Goal: Find specific page/section: Find specific page/section

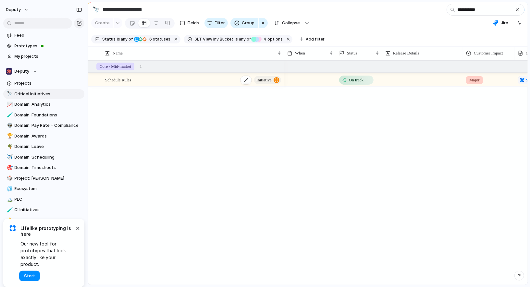
type input "**********"
click at [119, 79] on span "Schedule Rules" at bounding box center [118, 79] width 26 height 7
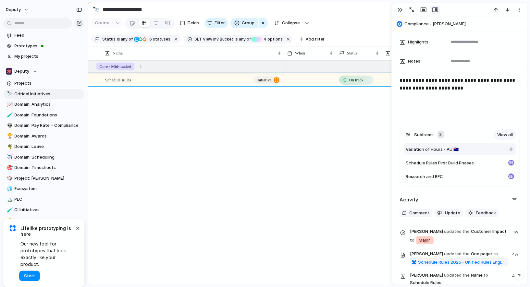
scroll to position [238, 0]
click at [441, 164] on span "Schedule Rules First Build Phases" at bounding box center [439, 162] width 68 height 6
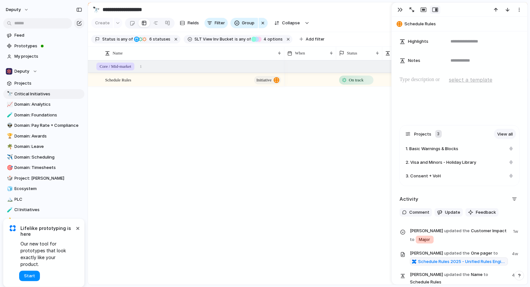
type textarea "**********"
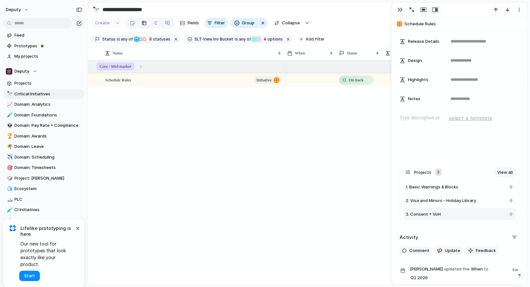
scroll to position [209, 0]
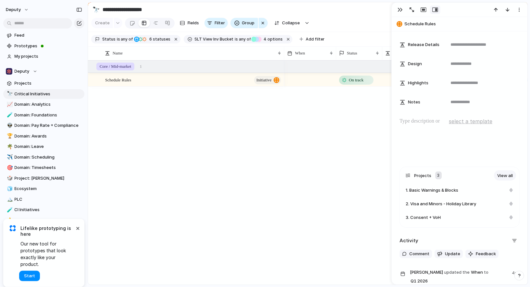
click at [331, 127] on div "On track Major Schedule Rules 2025 - Unified Rules Engine" at bounding box center [405, 172] width 243 height 224
click at [401, 12] on div "button" at bounding box center [399, 9] width 5 height 5
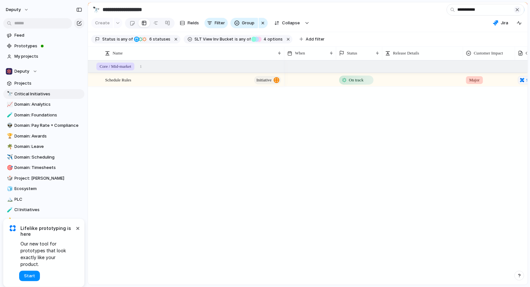
click at [517, 10] on div "button" at bounding box center [516, 9] width 5 height 5
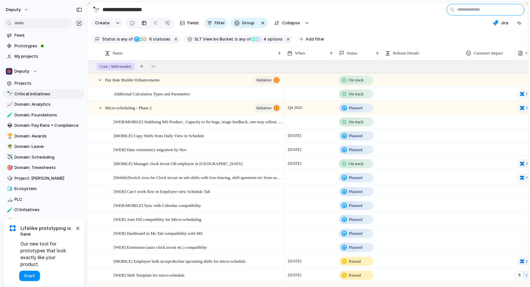
scroll to position [4, 0]
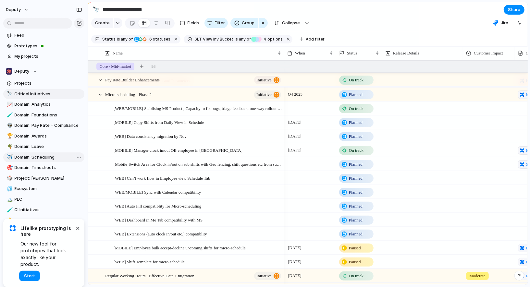
click at [56, 154] on link "✈️ Domain: Scheduling" at bounding box center [43, 157] width 81 height 10
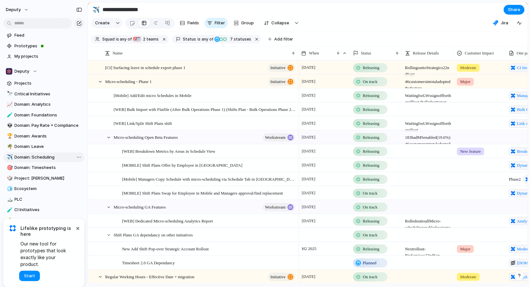
type input "**********"
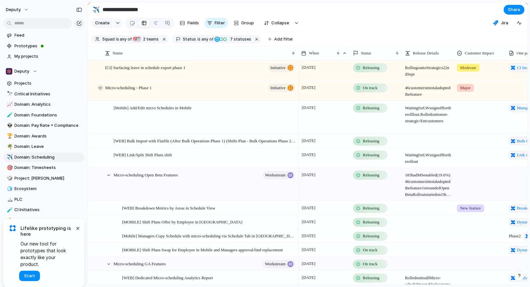
click at [99, 88] on div at bounding box center [100, 88] width 6 height 6
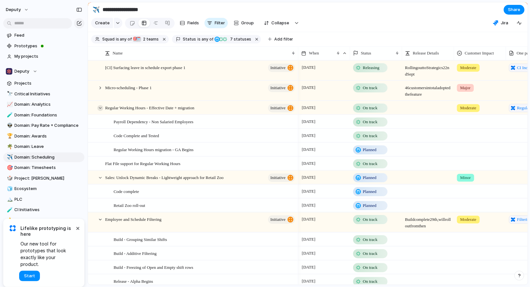
click at [100, 106] on div at bounding box center [100, 108] width 6 height 6
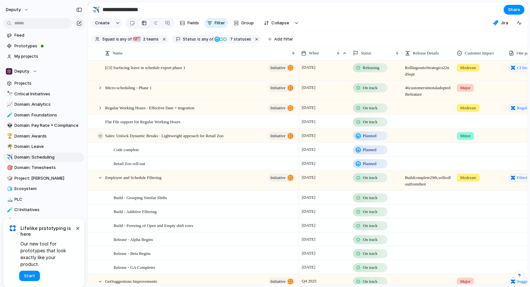
click at [101, 133] on div at bounding box center [100, 136] width 6 height 6
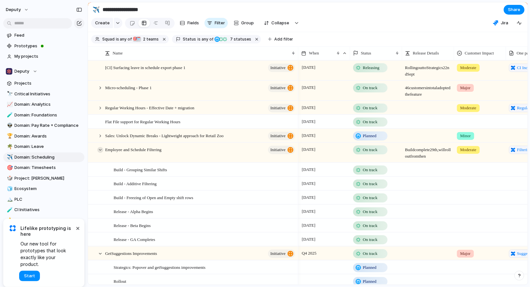
click at [101, 150] on div at bounding box center [100, 150] width 6 height 6
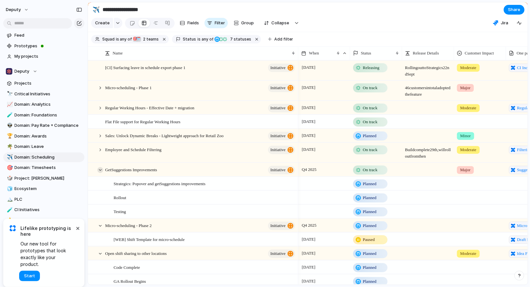
click at [101, 169] on div at bounding box center [100, 170] width 6 height 6
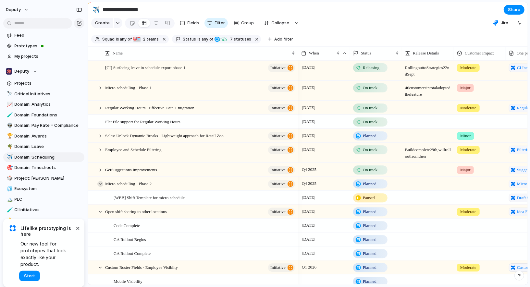
click at [101, 182] on div at bounding box center [100, 184] width 6 height 6
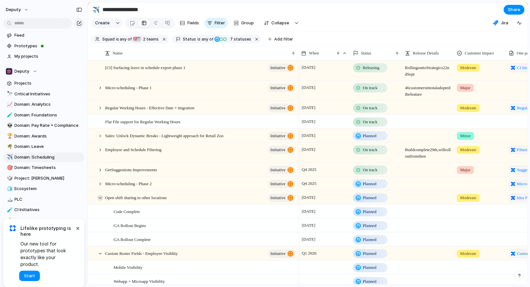
click at [101, 196] on div at bounding box center [100, 198] width 6 height 6
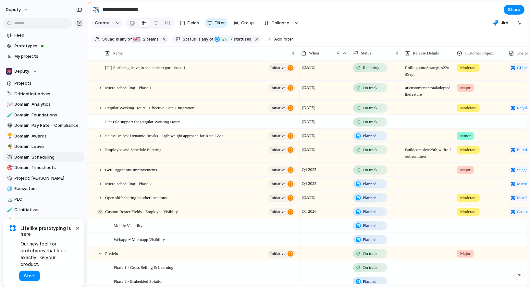
click at [99, 211] on div at bounding box center [100, 212] width 6 height 6
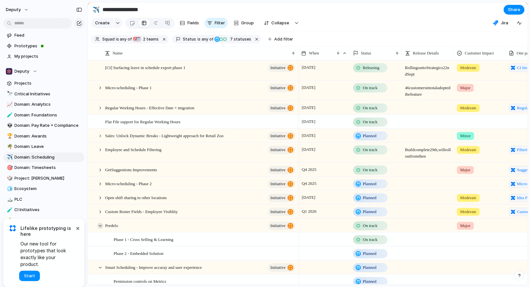
click at [100, 224] on div at bounding box center [100, 226] width 6 height 6
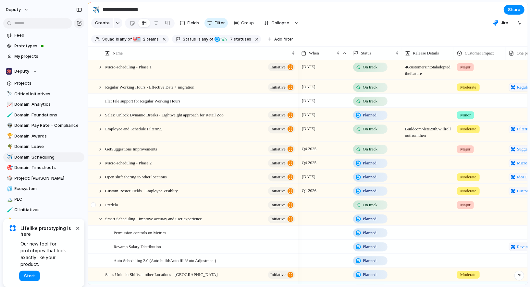
scroll to position [24, 0]
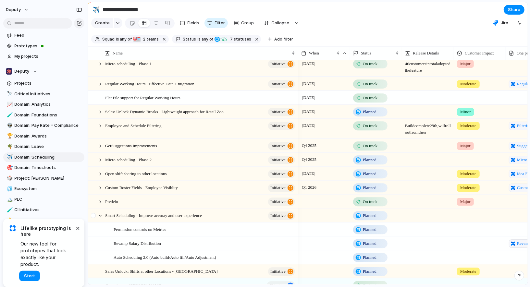
click at [101, 219] on div at bounding box center [97, 215] width 18 height 13
click at [101, 217] on div at bounding box center [100, 216] width 6 height 6
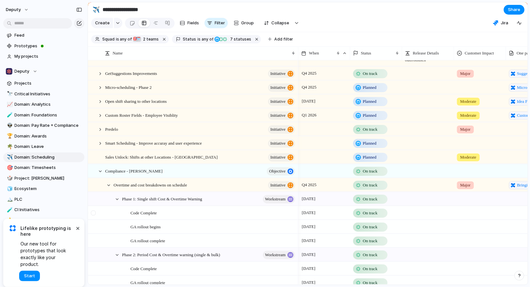
scroll to position [115, 0]
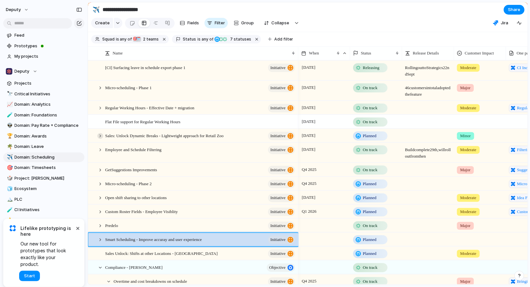
click at [101, 136] on div at bounding box center [100, 136] width 6 height 6
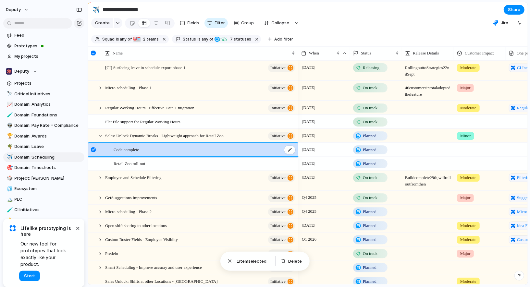
click at [196, 149] on div "Code complete" at bounding box center [205, 149] width 182 height 13
click at [204, 163] on div "Retail Zoo roll-out" at bounding box center [205, 163] width 182 height 13
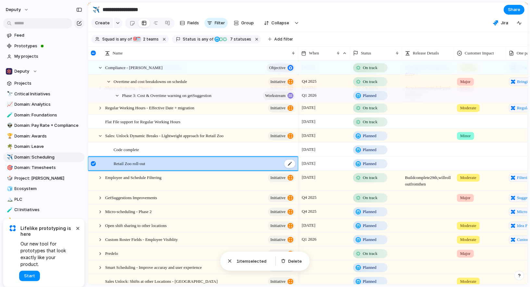
scroll to position [352, 0]
